Goal: Task Accomplishment & Management: Manage account settings

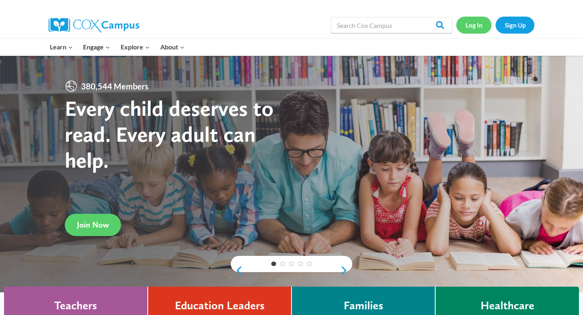
click at [466, 25] on link "Log In" at bounding box center [473, 25] width 35 height 17
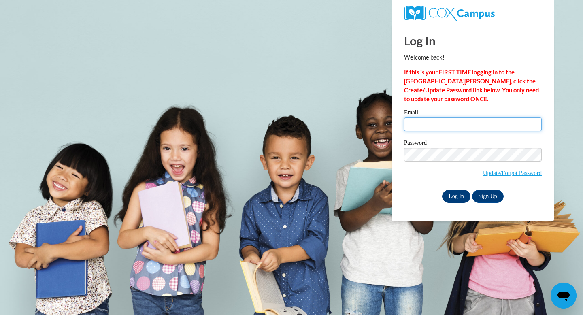
type input "sgluth@waukesha.k12.wi.us"
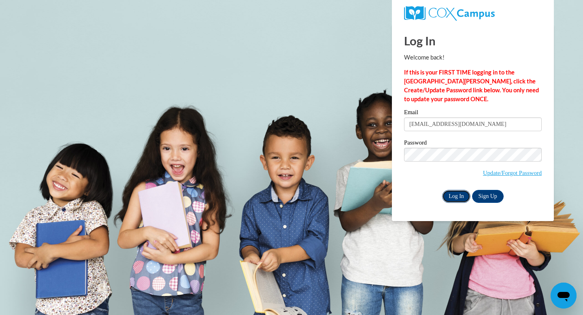
click at [456, 196] on input "Log In" at bounding box center [456, 196] width 28 height 13
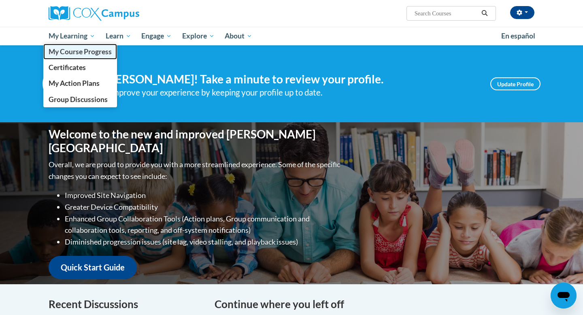
click at [77, 54] on span "My Course Progress" at bounding box center [80, 51] width 63 height 9
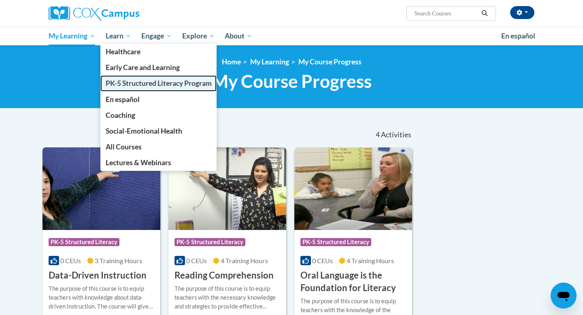
click at [133, 81] on span "PK-5 Structured Literacy Program" at bounding box center [159, 83] width 106 height 9
